Goal: Register for event/course

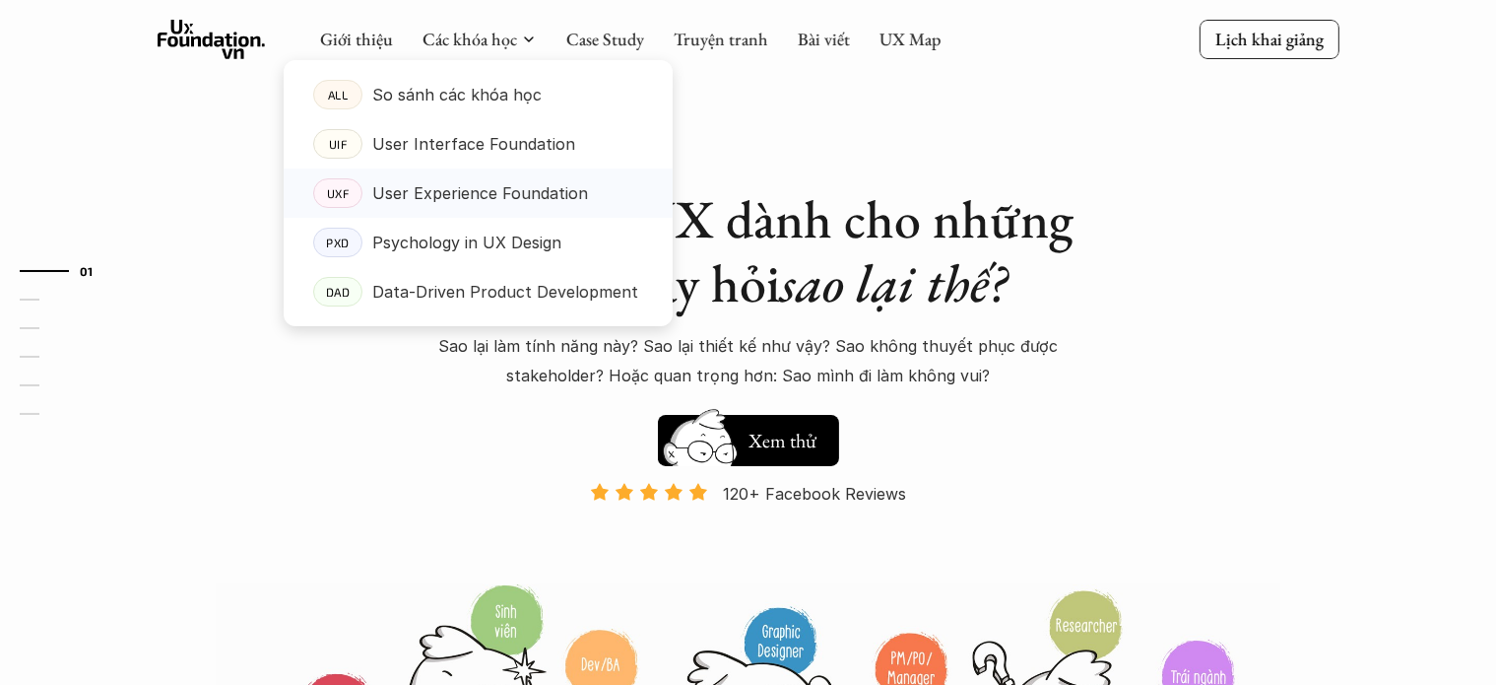
click at [505, 198] on p "User Experience Foundation" at bounding box center [480, 193] width 216 height 30
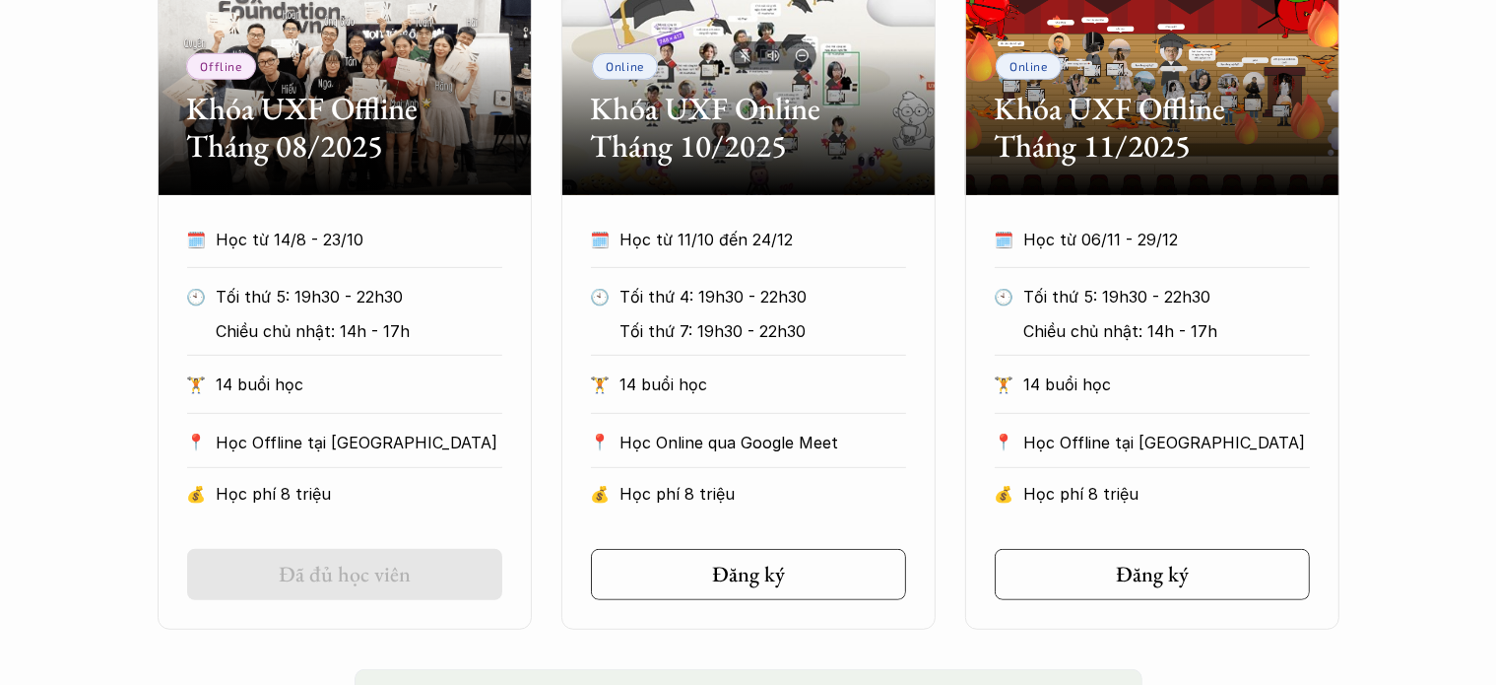
scroll to position [1084, 0]
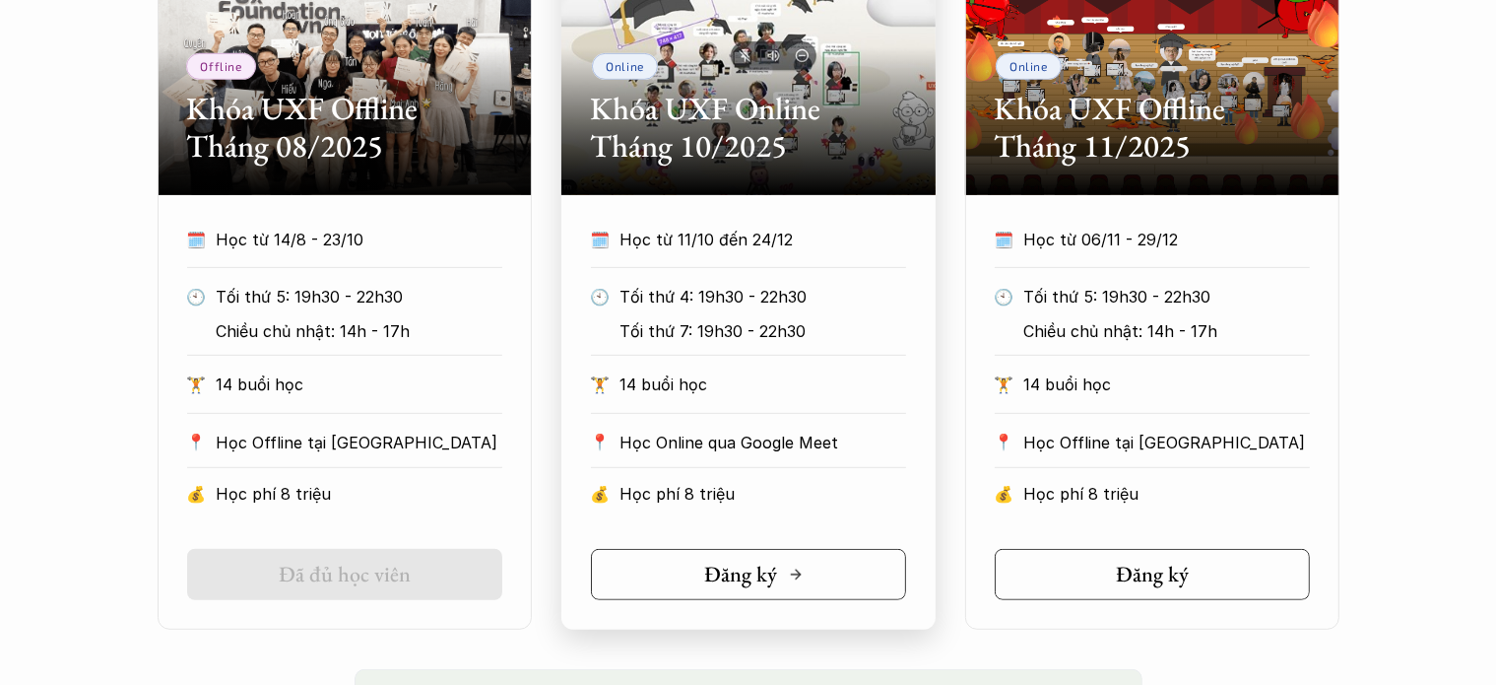
click at [740, 577] on h5 "Đăng ký" at bounding box center [741, 574] width 73 height 26
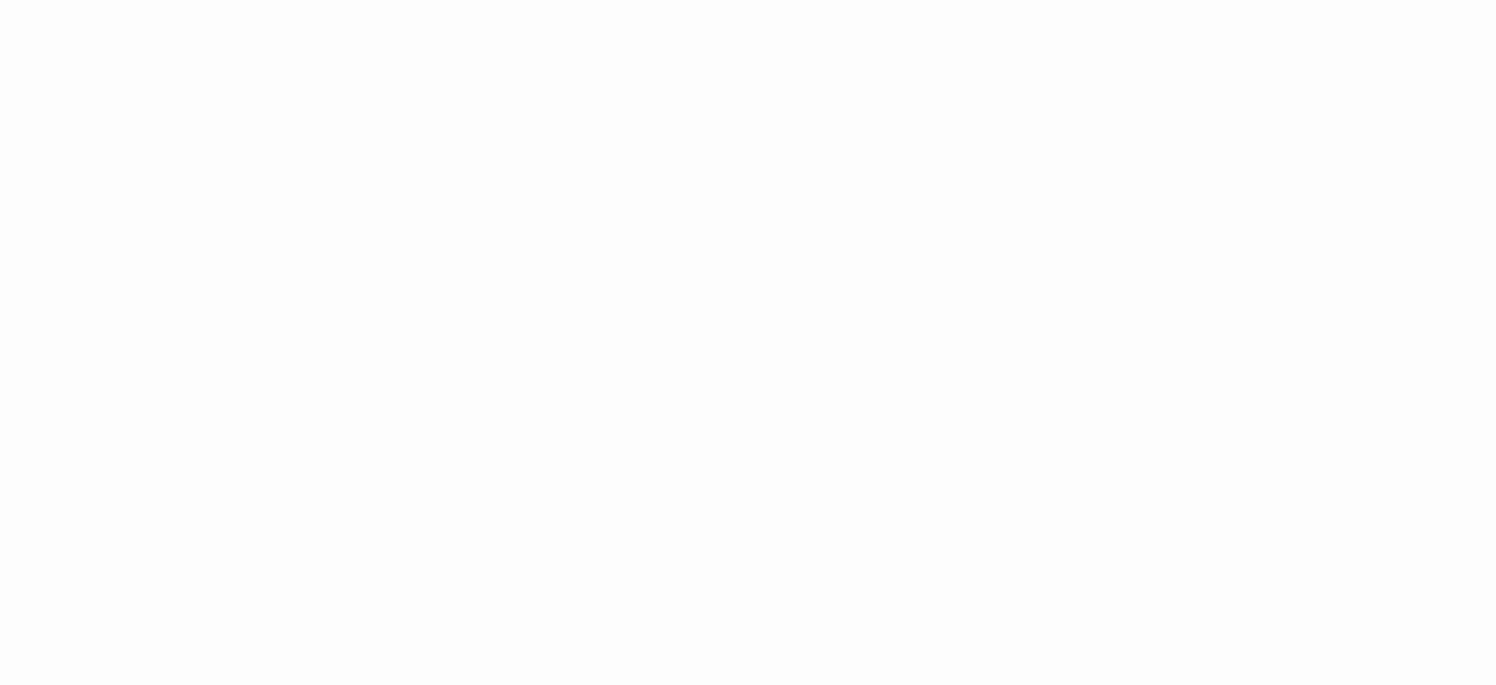
scroll to position [516, 0]
